Goal: Transaction & Acquisition: Purchase product/service

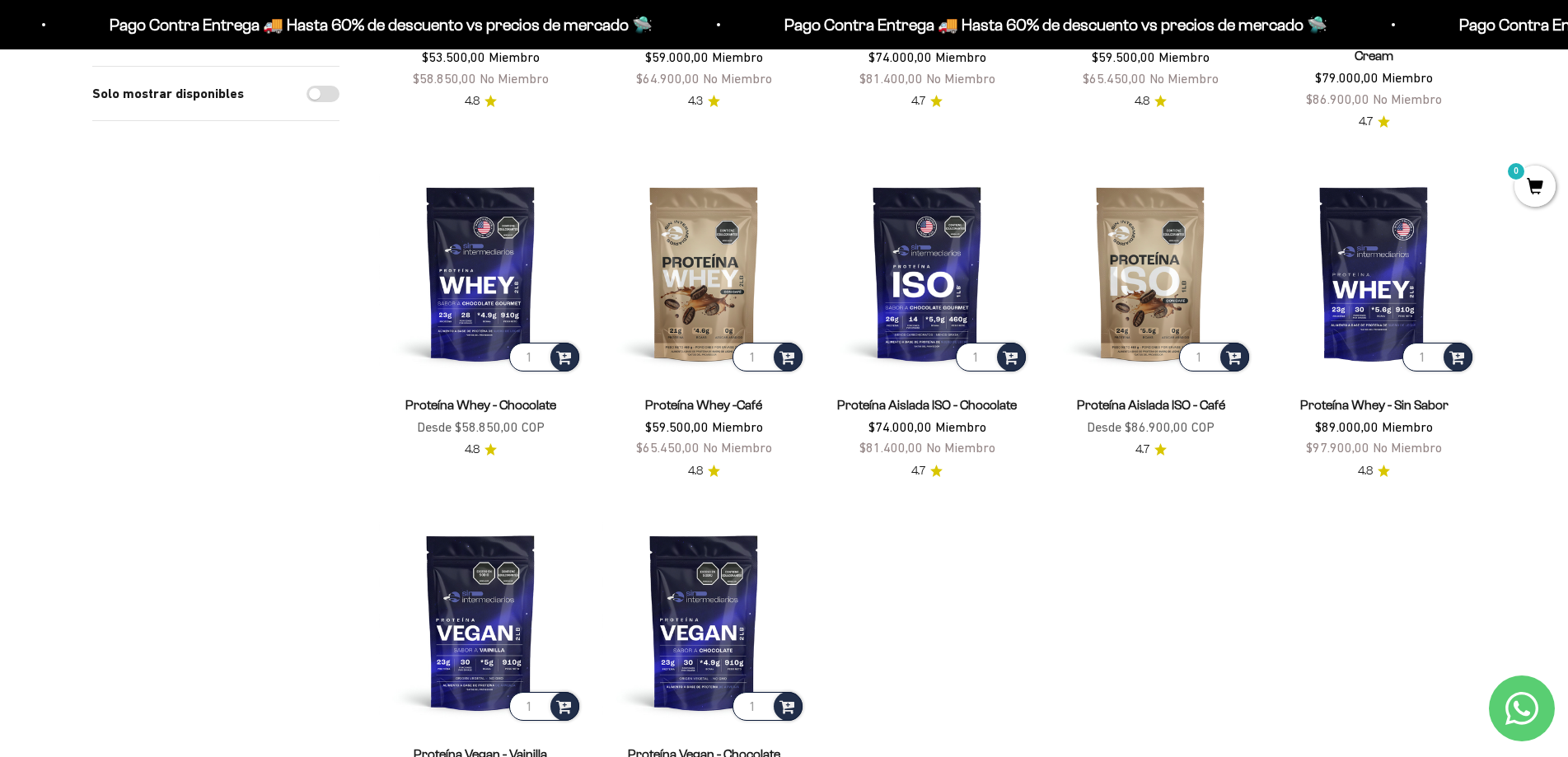
scroll to position [659, 0]
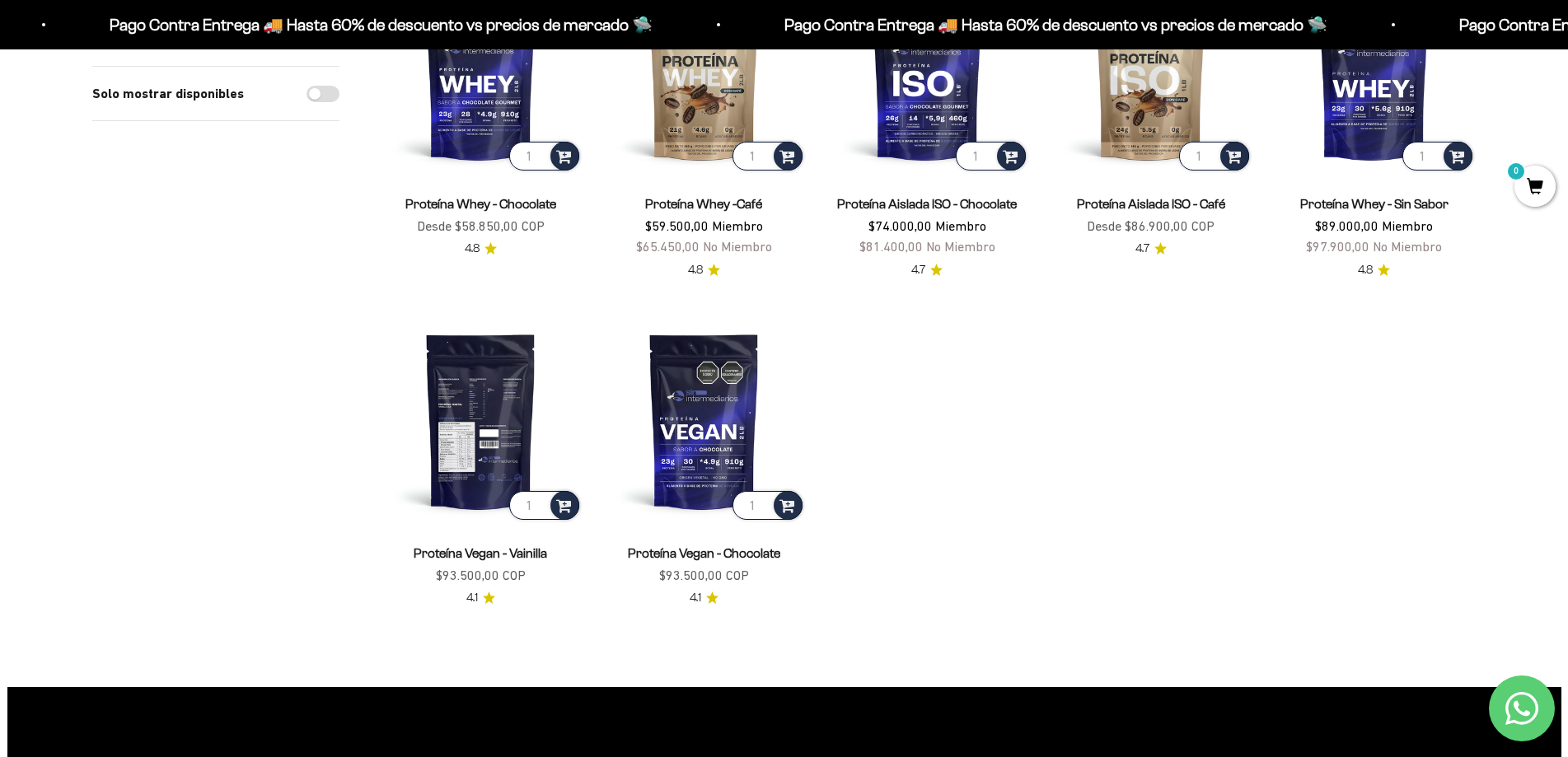
click at [478, 445] on img at bounding box center [481, 420] width 204 height 204
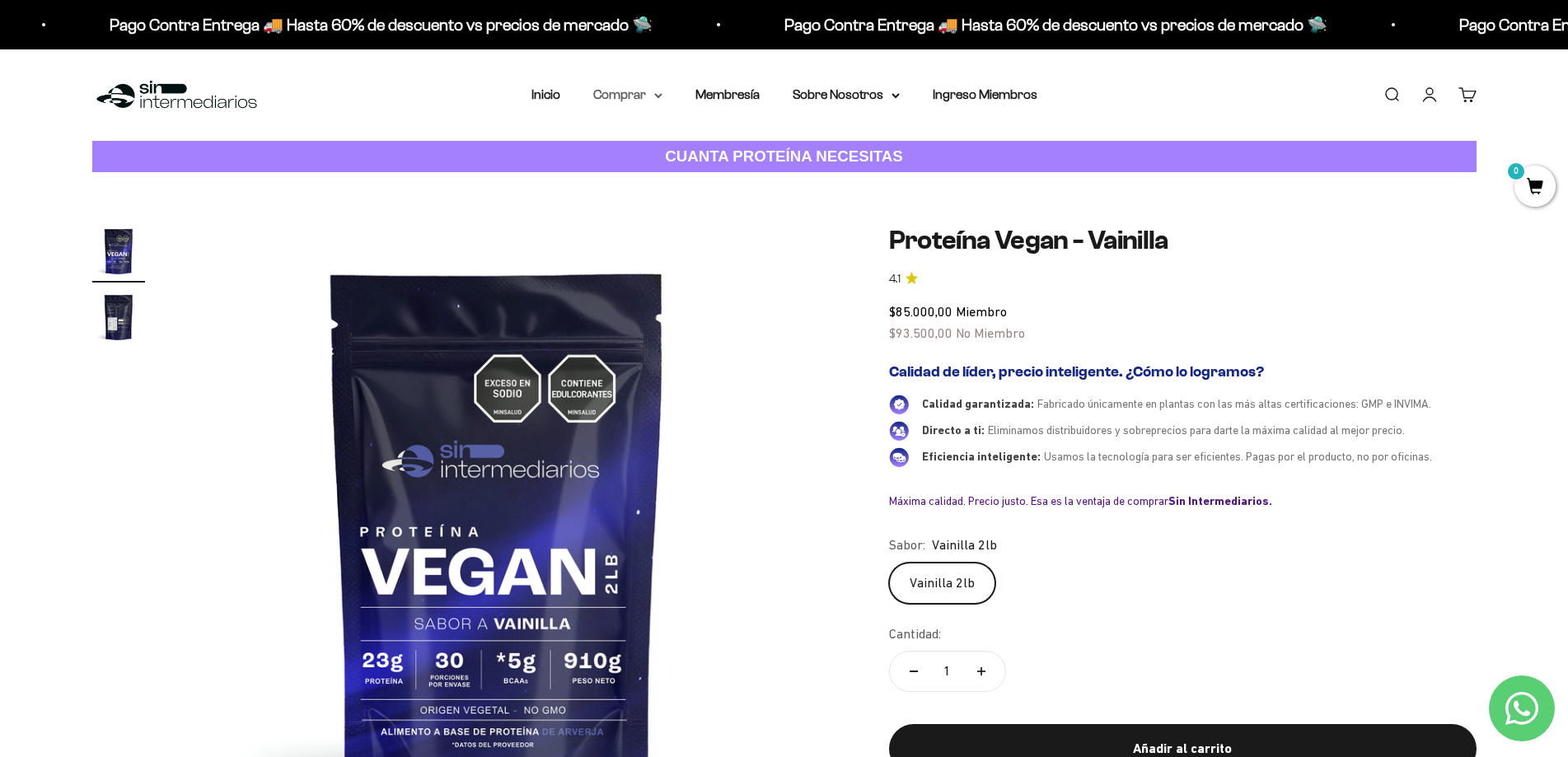
click at [621, 94] on summary "Comprar" at bounding box center [628, 95] width 70 height 22
click at [677, 179] on span "Otros Suplementos" at bounding box center [658, 178] width 110 height 14
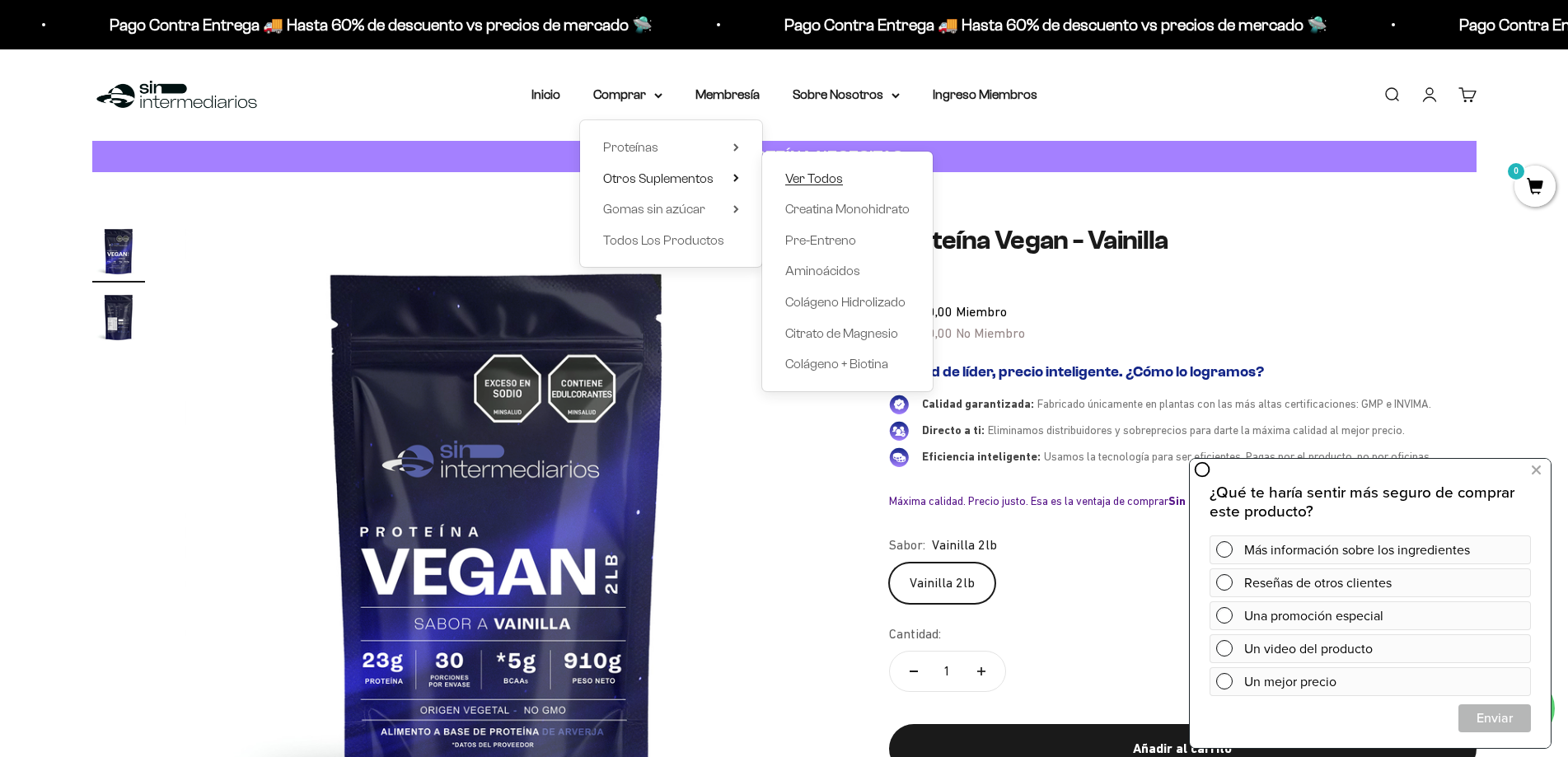
click at [831, 175] on span "Ver Todos" at bounding box center [814, 178] width 58 height 14
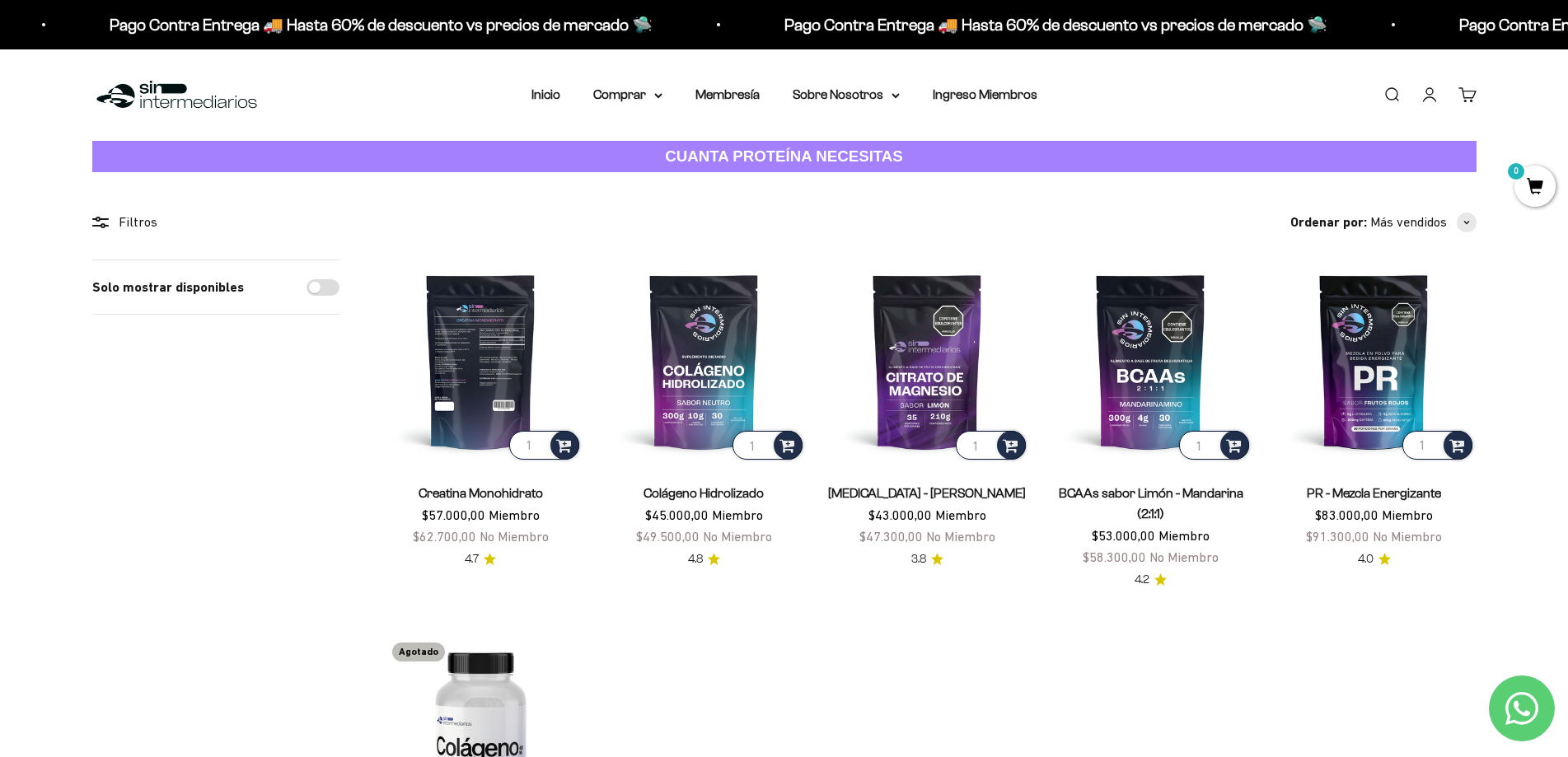
click at [485, 362] on img at bounding box center [481, 362] width 204 height 204
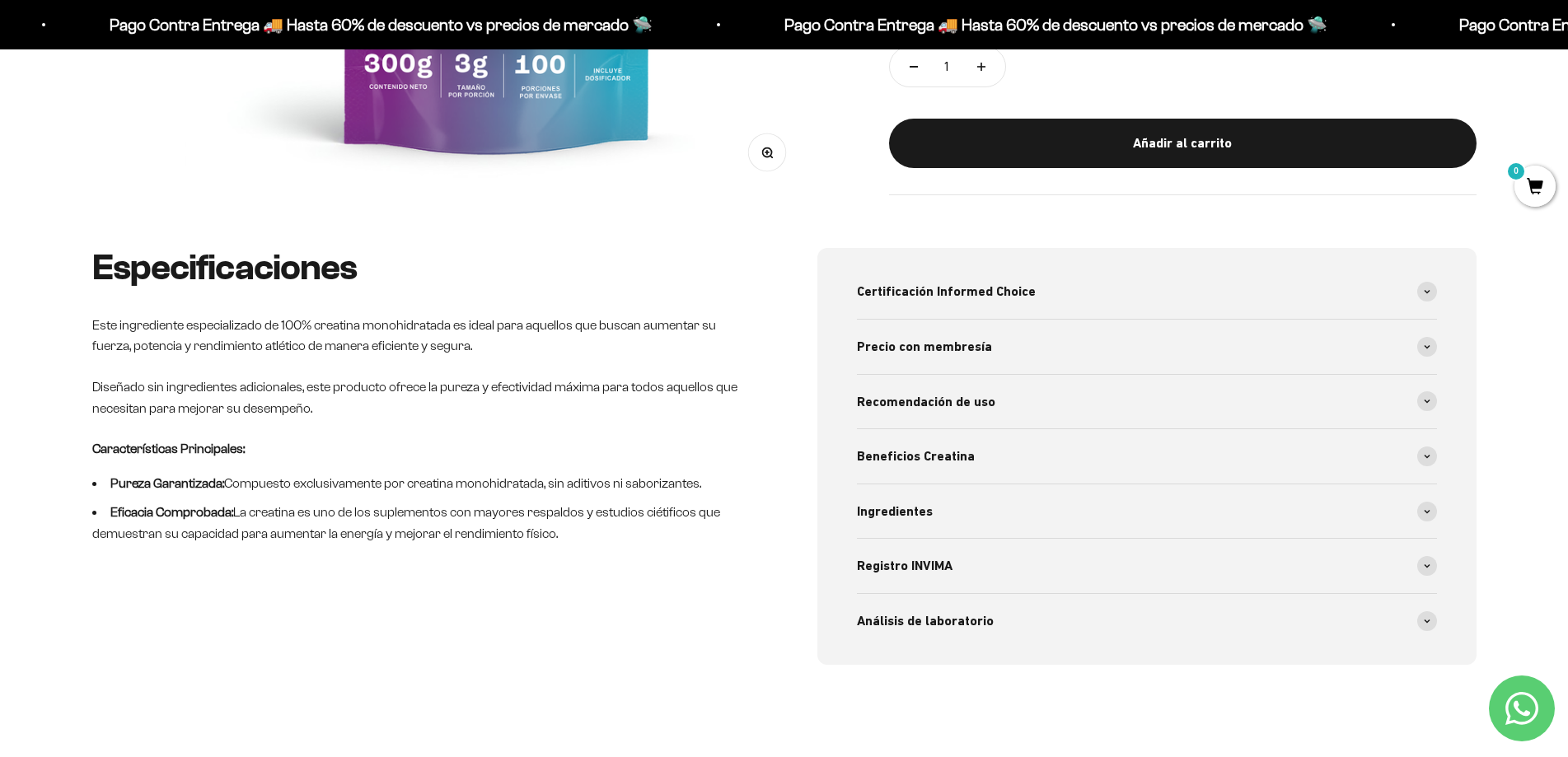
scroll to position [659, 0]
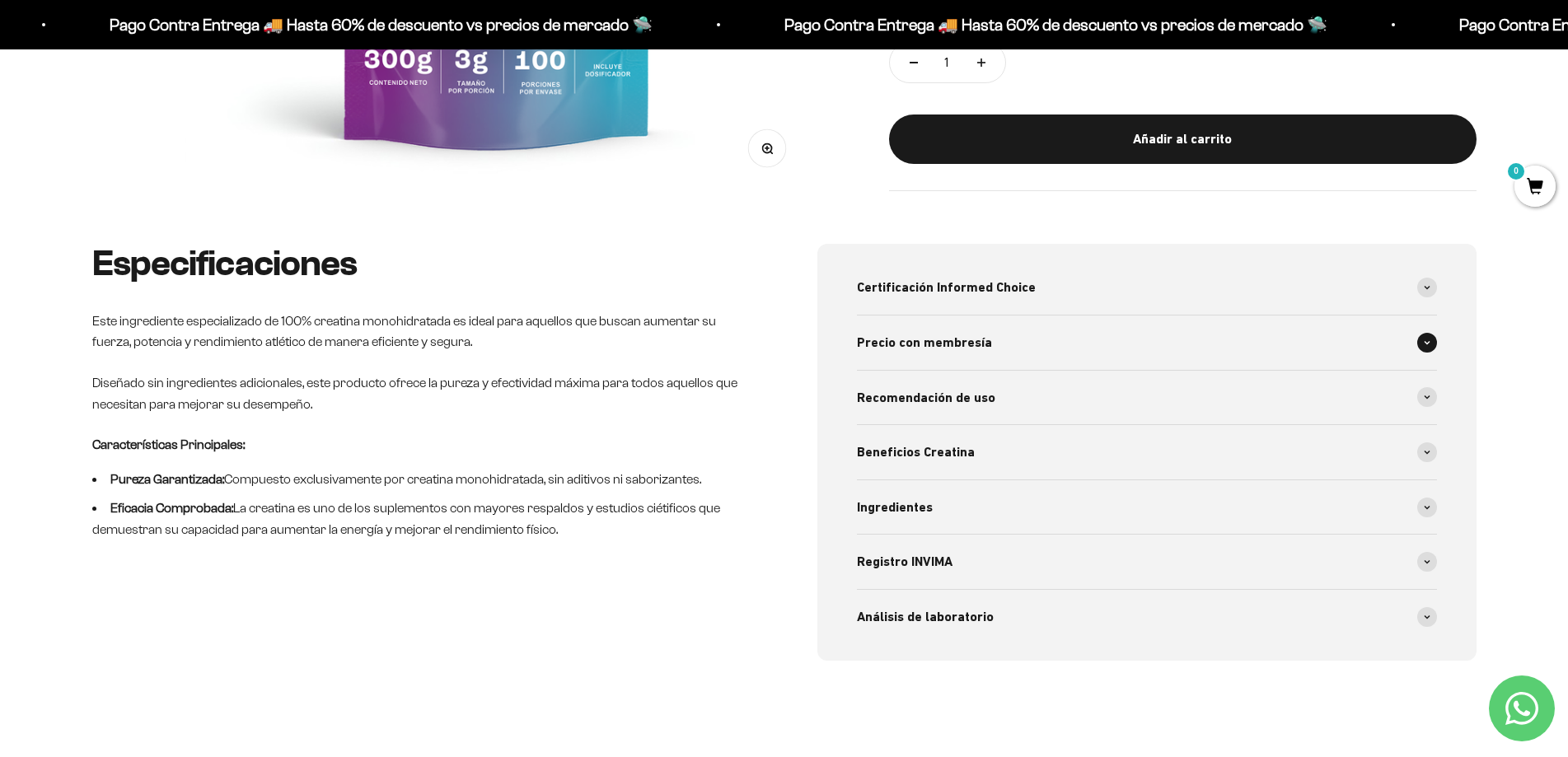
click at [1420, 340] on span at bounding box center [1427, 343] width 20 height 20
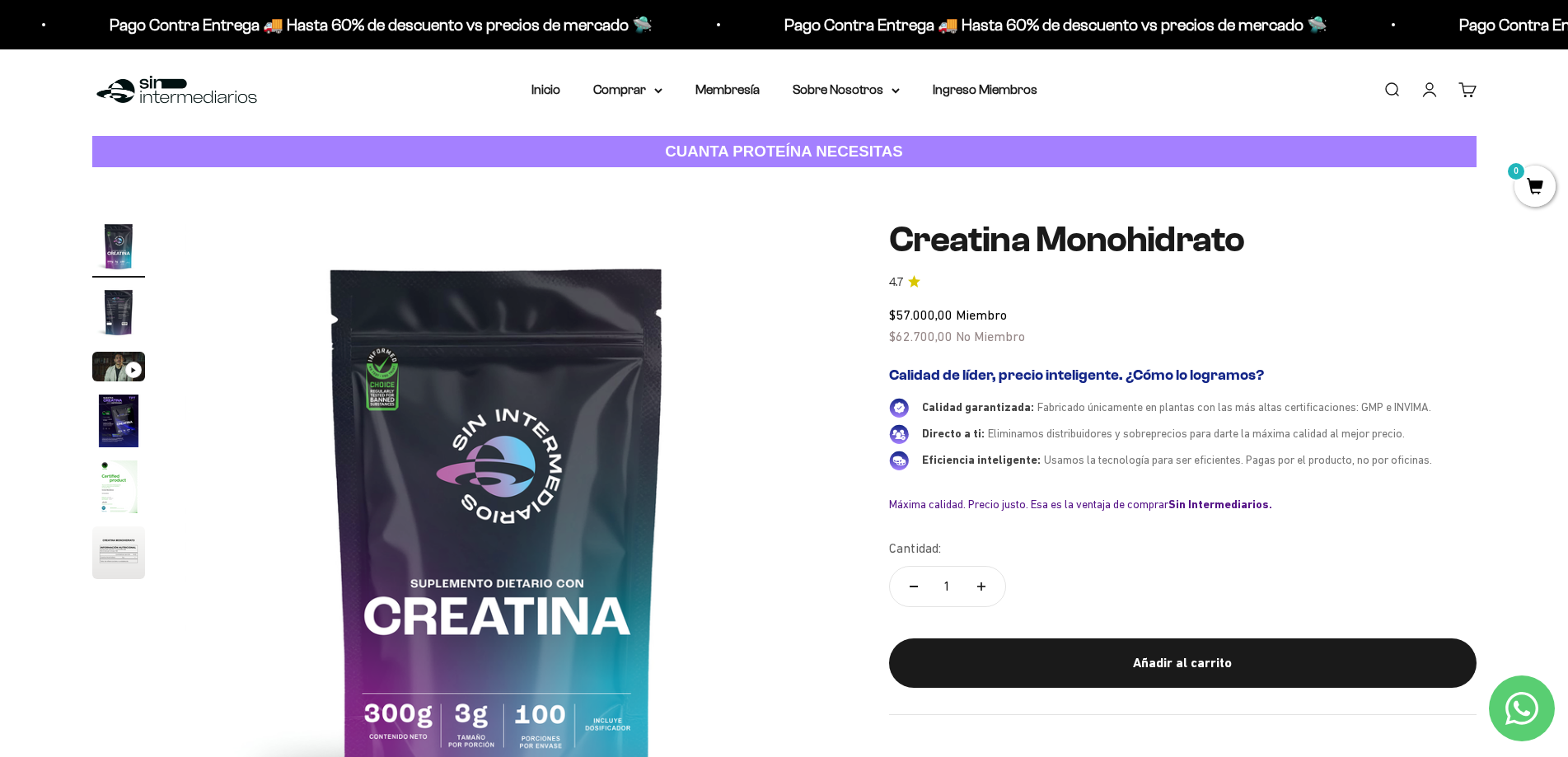
scroll to position [0, 0]
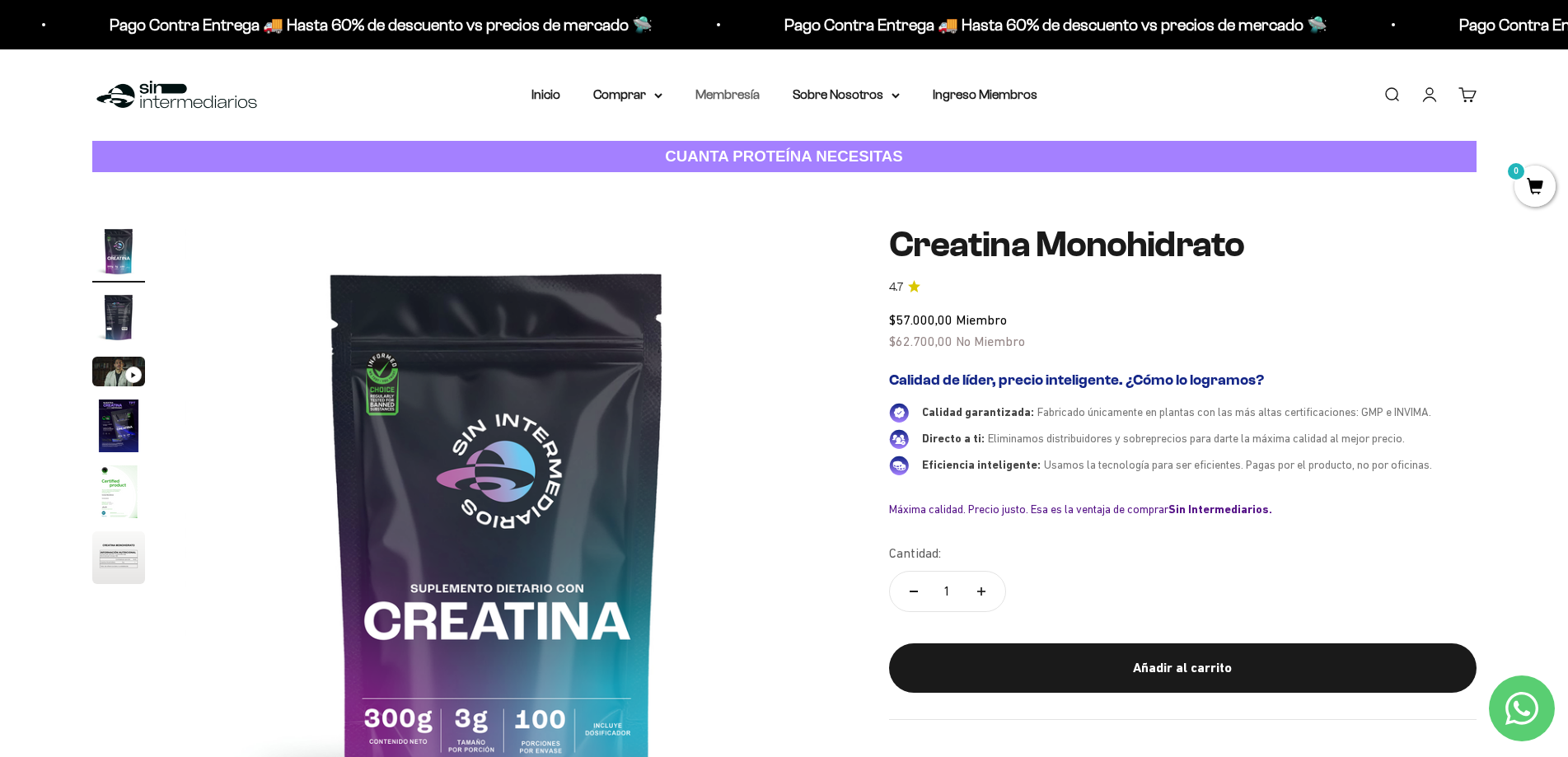
click at [741, 98] on link "Membresía" at bounding box center [727, 94] width 65 height 14
